Goal: Use online tool/utility: Utilize a website feature to perform a specific function

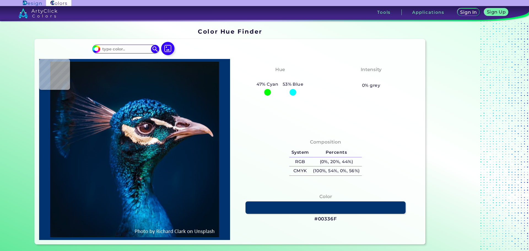
type input "#09161f"
type input "#09161F"
type input "#041119"
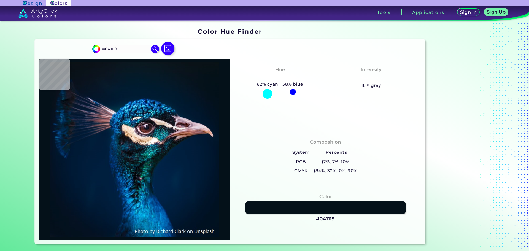
type input "#011120"
type input "#01172e"
type input "#01172E"
type input "#4b1e20"
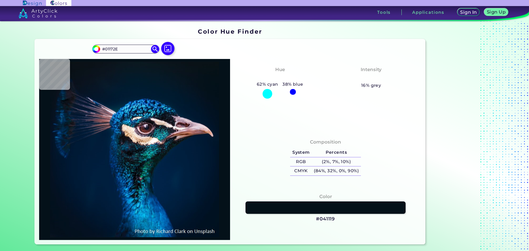
type input "#4B1E20"
type input "#29353c"
type input "#29353C"
type input "#1b878a"
type input "#1B878A"
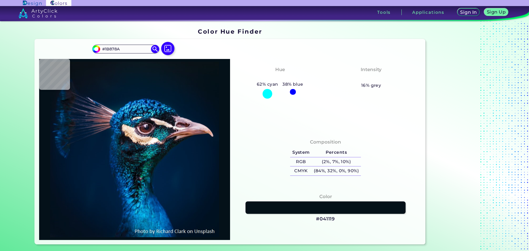
type input "#d8c4c9"
type input "#D8C4C9"
type input "#152b39"
type input "#152B39"
type input "#144353"
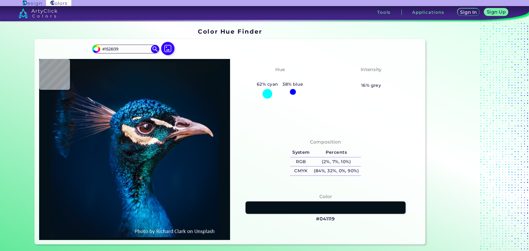
type input "#144353"
type input "#0a1a26"
type input "#0A1A26"
type input "#061824"
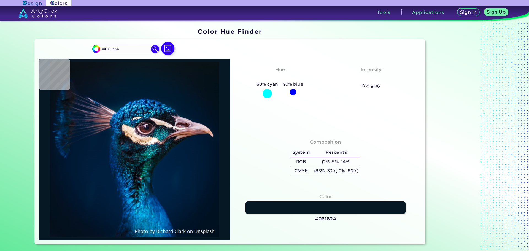
type input "#00141f"
type input "#00141F"
type input "#021e25"
type input "#021E25"
type input "#001c22"
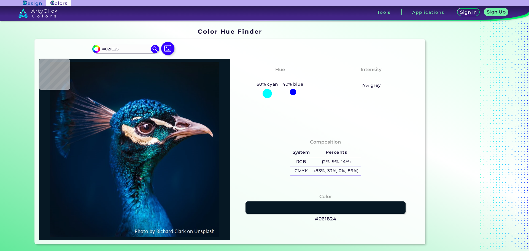
type input "#001C22"
type input "#072b34"
type input "#072B34"
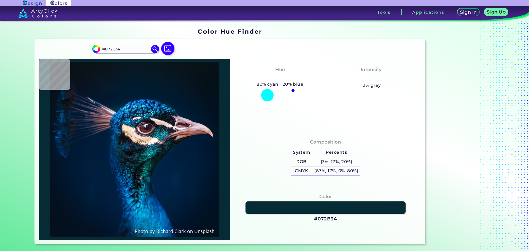
type input "#081f2a"
type input "#081F2A"
type input "#0b1b2a"
type input "#0B1B2A"
type input "#232a36"
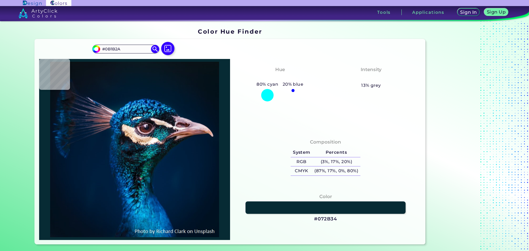
type input "#232A36"
type input "#f4caa2"
type input "#F4CAA2"
type input "#f0ceb3"
type input "#F0CEB3"
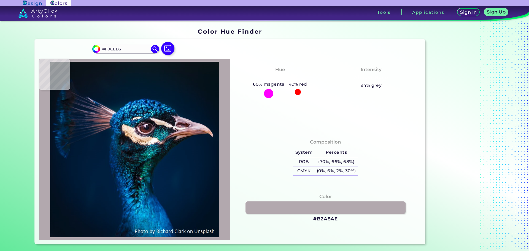
type input "#b2a8ae"
type input "#B2A8AE"
type input "#86626b"
type input "#86626B"
type input "#5f2a20"
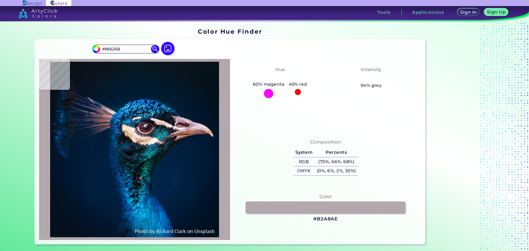
type input "#5F2A20"
type input "#613c46"
type input "#613C46"
type input "#534e52"
type input "#534E52"
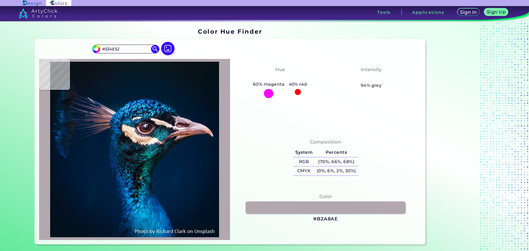
type input "#fdfbf8"
type input "#FDFBF8"
type input "#147186"
type input "#0963a9"
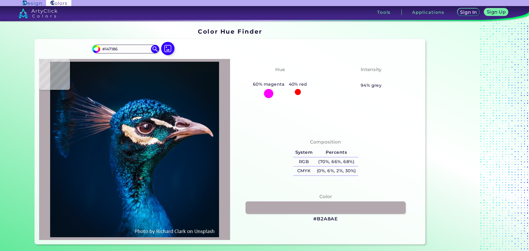
type input "#0963A9"
type input "#001f32"
type input "#001F32"
type input "#001c32"
type input "#001C32"
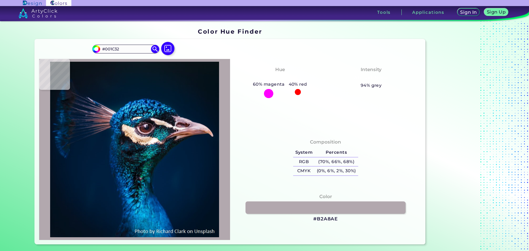
type input "#001b30"
type input "#001B30"
type input "#001b2e"
type input "#001B2E"
type input "#011b2c"
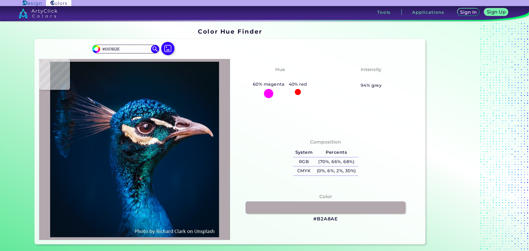
type input "#011B2C"
type input "#041a27"
type input "#041A27"
type input "#071925"
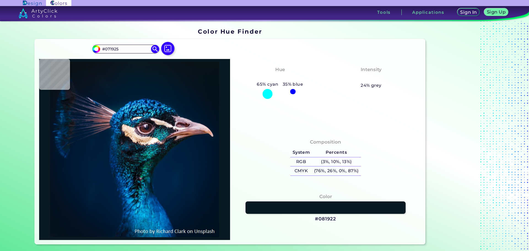
type input "#081922"
type input "#0a1820"
type input "#0A1820"
